Goal: Transaction & Acquisition: Purchase product/service

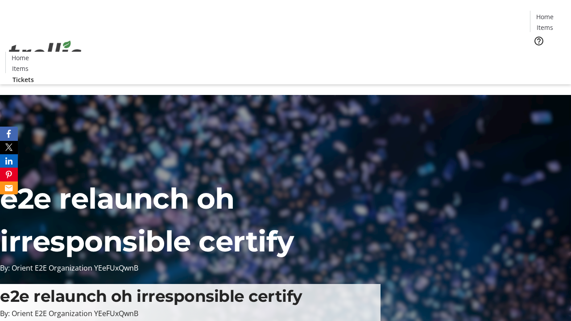
click at [537, 52] on span "Tickets" at bounding box center [547, 56] width 21 height 9
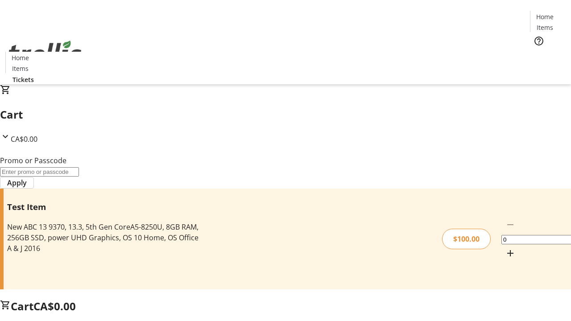
click at [505, 248] on mat-icon "Increment by one" at bounding box center [510, 253] width 11 height 11
type input "1"
type input "PERCENT"
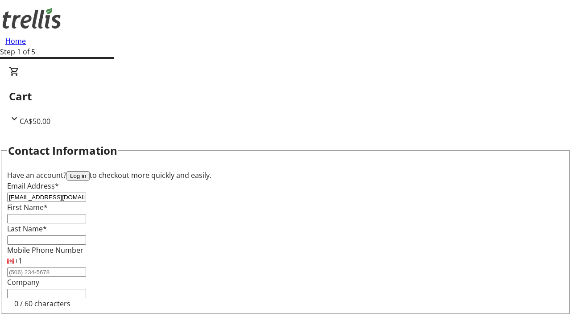
type input "[EMAIL_ADDRESS][DOMAIN_NAME]"
type input "[PERSON_NAME]"
type input "Grant"
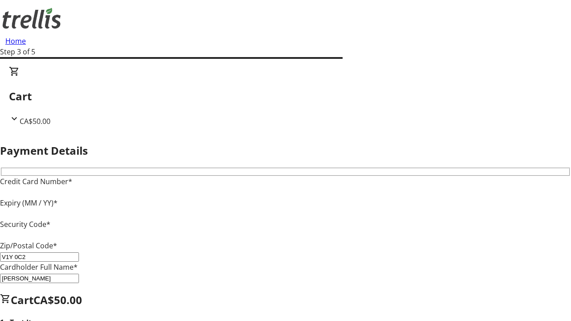
type input "V1Y 0C2"
